Goal: Task Accomplishment & Management: Manage account settings

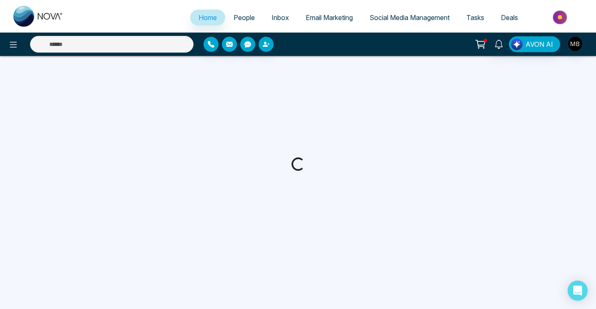
select select "*"
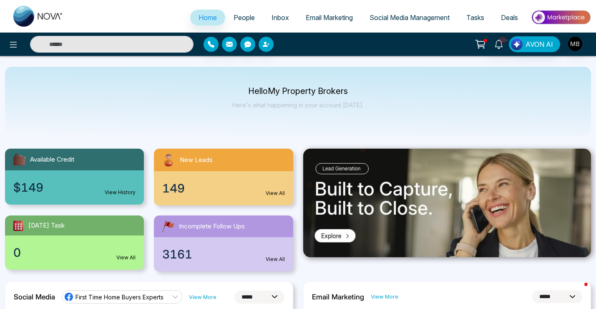
click at [248, 26] on li "People" at bounding box center [244, 18] width 38 height 17
click at [263, 24] on link "Inbox" at bounding box center [280, 18] width 34 height 16
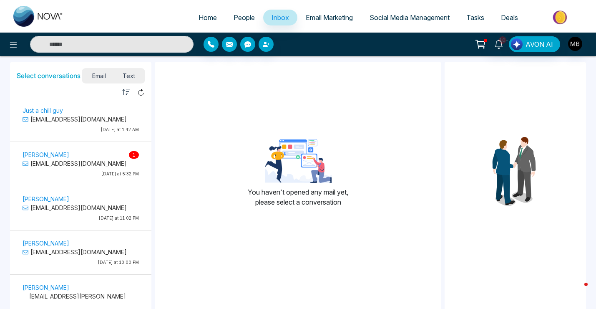
click at [78, 147] on div "Paul Azzopardi 1 pazzopardi@proton.me Last Saturday at 5:32 PM" at bounding box center [80, 163] width 133 height 36
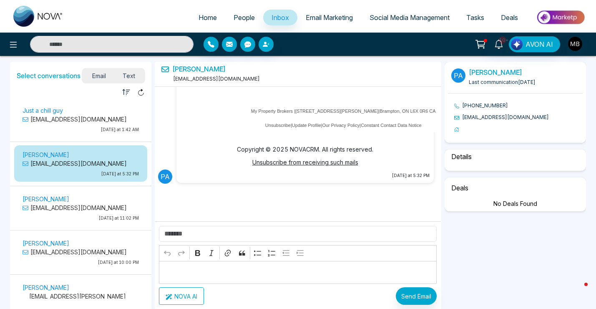
click at [82, 125] on div "Just a chill guy frodobaggins072@gmail.com Today at 1:42 AM" at bounding box center [80, 120] width 125 height 31
select select "******"
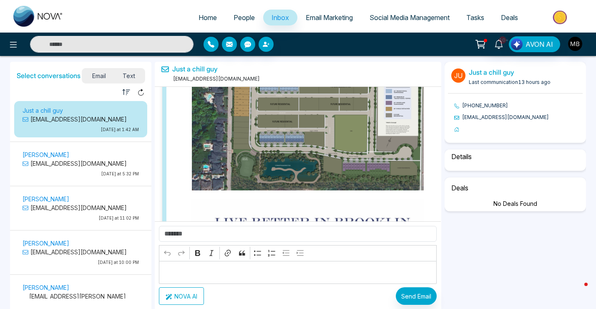
scroll to position [6730, 0]
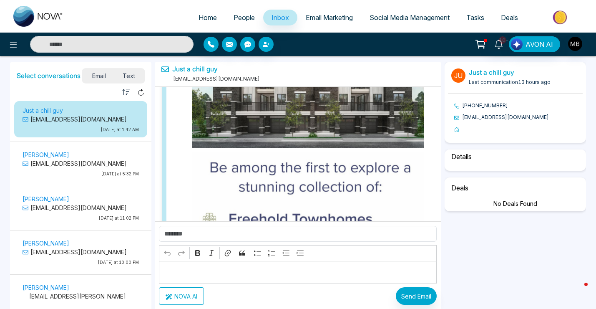
select select "****"
select select "******"
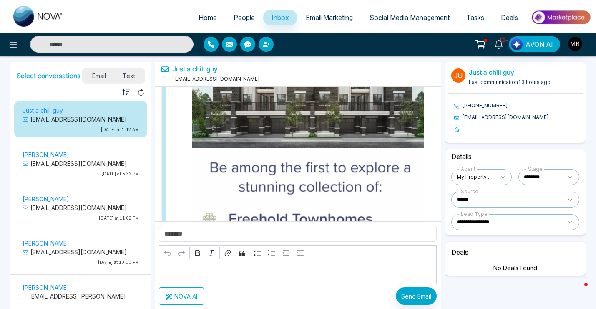
scroll to position [9228, 0]
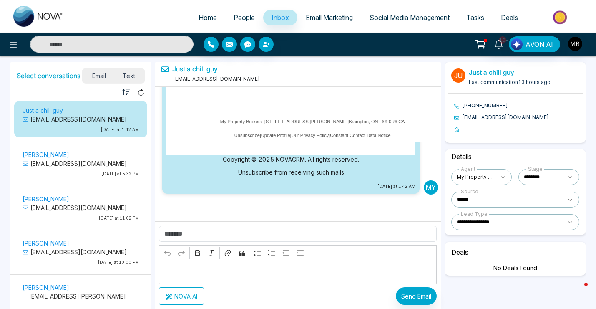
click at [156, 38] on input "text" at bounding box center [112, 44] width 164 height 17
click at [113, 38] on input "text" at bounding box center [112, 44] width 164 height 17
click at [101, 40] on input "*****" at bounding box center [112, 44] width 164 height 17
click at [102, 43] on input "*****" at bounding box center [112, 44] width 164 height 17
type input "*******"
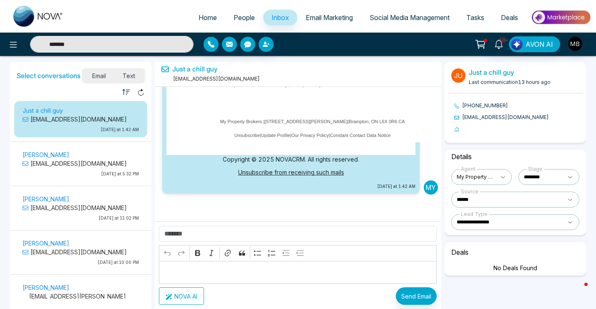
click at [105, 67] on div "Select conversations Email Text" at bounding box center [80, 74] width 141 height 25
click at [93, 38] on input "*******" at bounding box center [112, 44] width 164 height 17
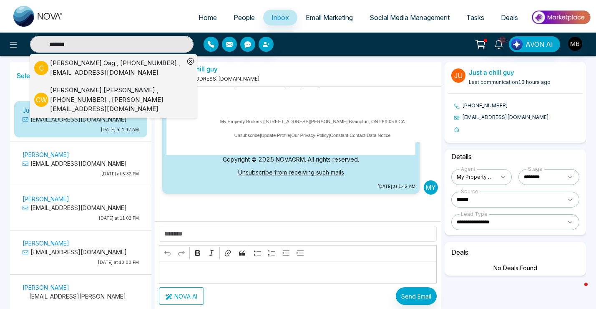
click at [97, 66] on div "Colleen Oag , +16472915042 , colleenaoag@gmail.com" at bounding box center [117, 67] width 134 height 19
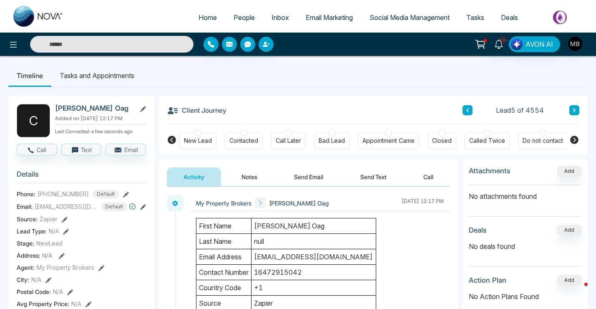
click at [576, 137] on icon at bounding box center [574, 140] width 8 height 8
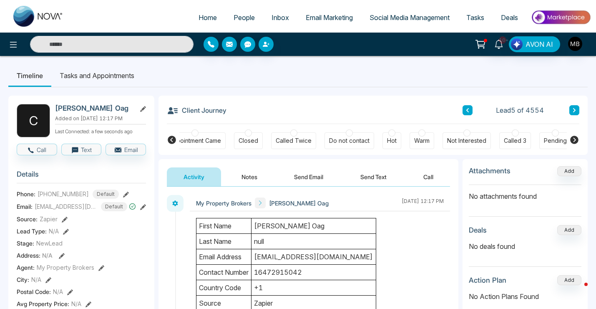
click at [576, 137] on icon at bounding box center [574, 140] width 8 height 8
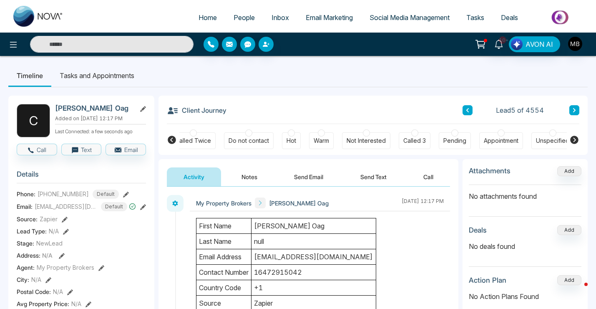
scroll to position [0, 302]
click at [171, 139] on icon at bounding box center [172, 140] width 10 height 10
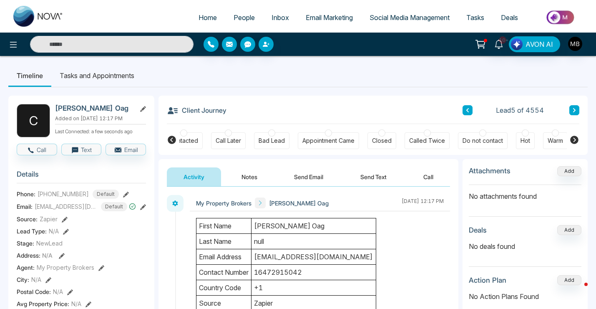
click at [171, 139] on icon at bounding box center [172, 140] width 10 height 10
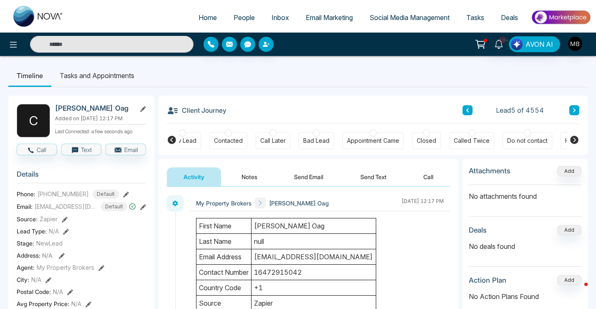
click at [171, 139] on icon at bounding box center [172, 140] width 10 height 10
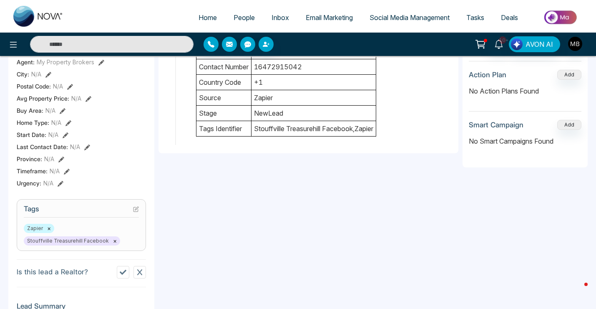
scroll to position [218, 0]
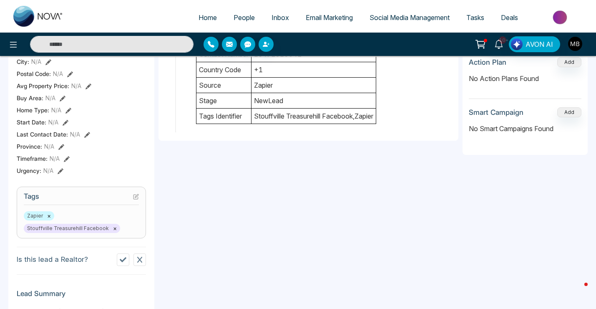
click at [136, 194] on icon at bounding box center [136, 197] width 6 height 6
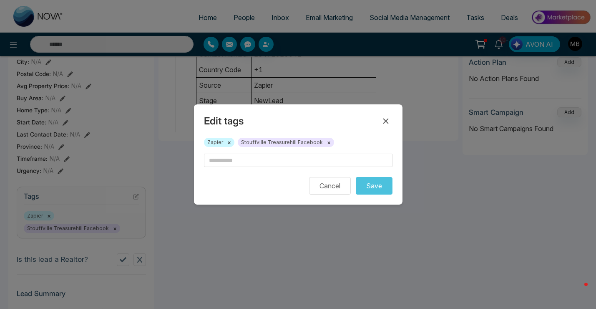
click at [242, 171] on form "Cancel Save" at bounding box center [298, 174] width 189 height 41
click at [244, 164] on input "text" at bounding box center [298, 160] width 189 height 13
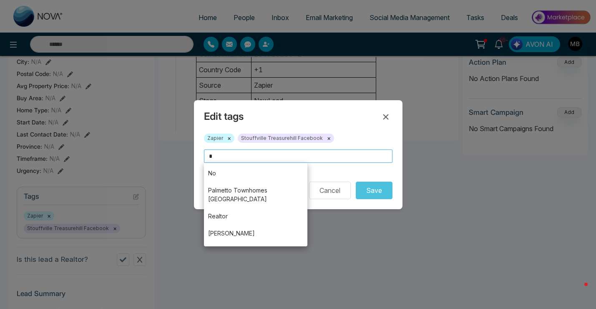
scroll to position [515, 0]
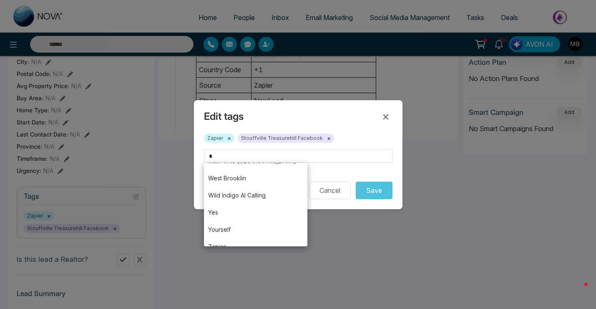
click at [185, 183] on div "Edit tags Zapier × Stouffville Treasurehill Facebook × AI Calling ai test arvin…" at bounding box center [298, 154] width 596 height 309
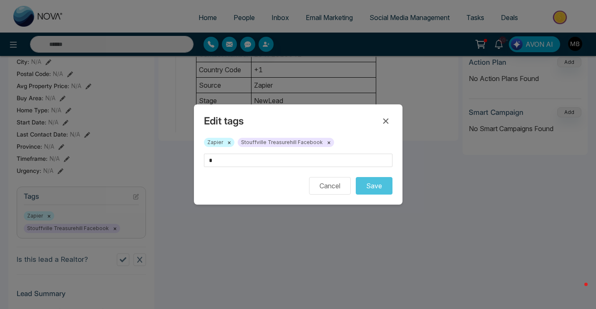
click at [326, 195] on div "Edit tags Zapier × Stouffville Treasurehill Facebook × Cancel Save" at bounding box center [298, 154] width 209 height 100
click at [326, 188] on button "Cancel" at bounding box center [330, 186] width 42 height 18
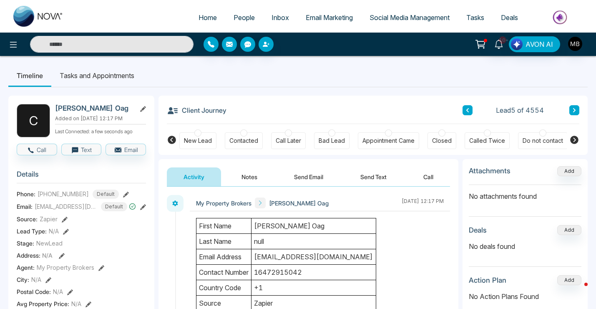
click at [578, 143] on icon at bounding box center [575, 140] width 10 height 10
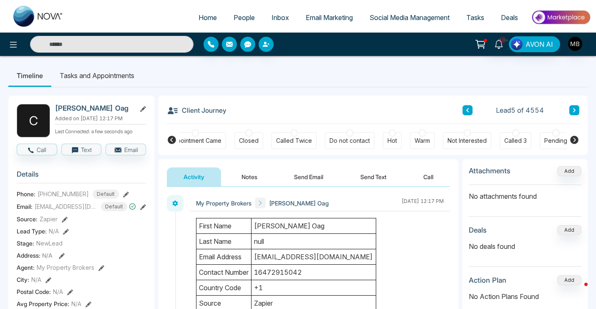
scroll to position [0, 194]
click at [175, 137] on icon at bounding box center [172, 140] width 10 height 10
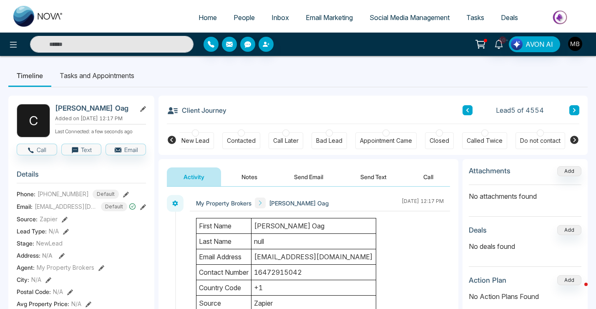
scroll to position [0, 0]
click at [574, 140] on icon at bounding box center [574, 140] width 8 height 8
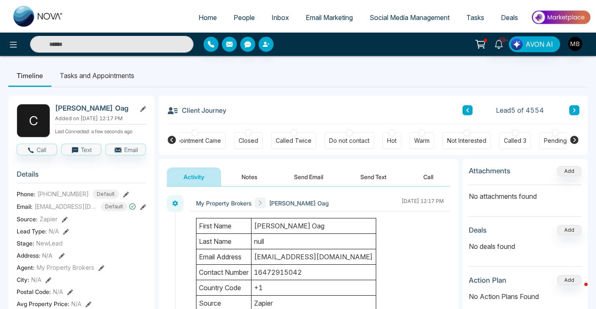
click at [572, 139] on icon at bounding box center [574, 140] width 8 height 8
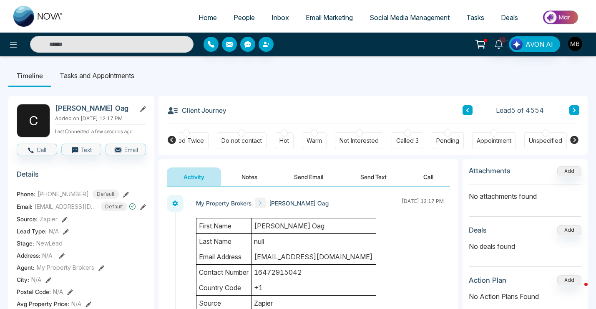
click at [172, 143] on icon at bounding box center [172, 140] width 8 height 8
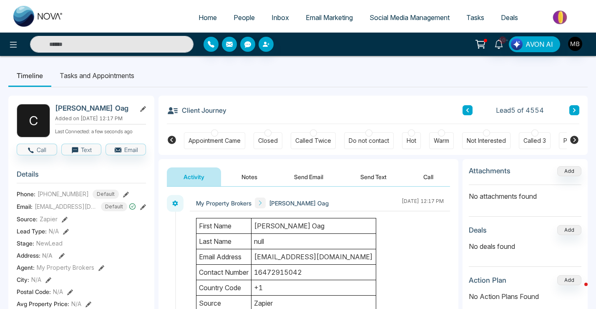
click at [172, 143] on icon at bounding box center [172, 140] width 8 height 8
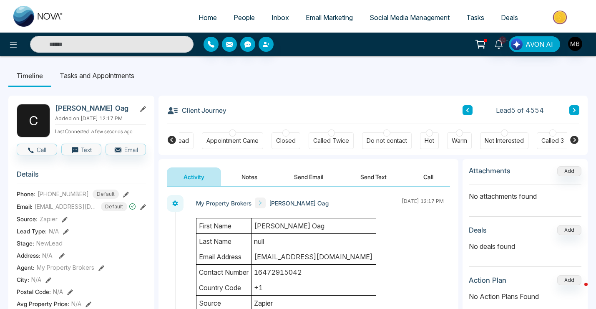
scroll to position [0, 20]
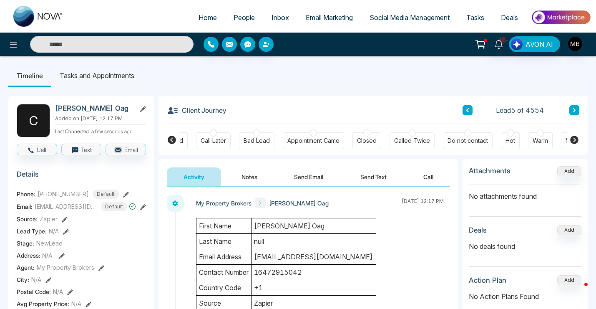
click at [172, 143] on icon at bounding box center [172, 140] width 8 height 8
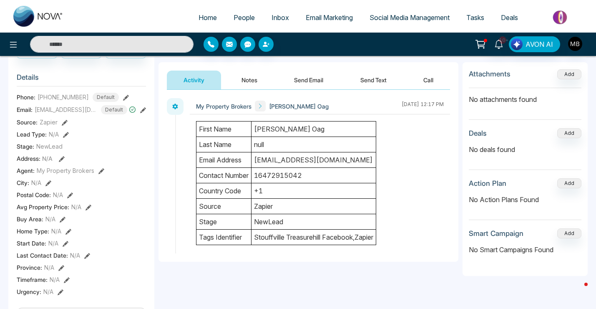
scroll to position [13, 0]
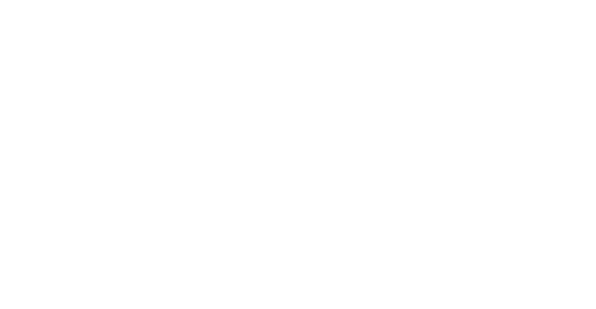
select select "*"
